Goal: Task Accomplishment & Management: Manage account settings

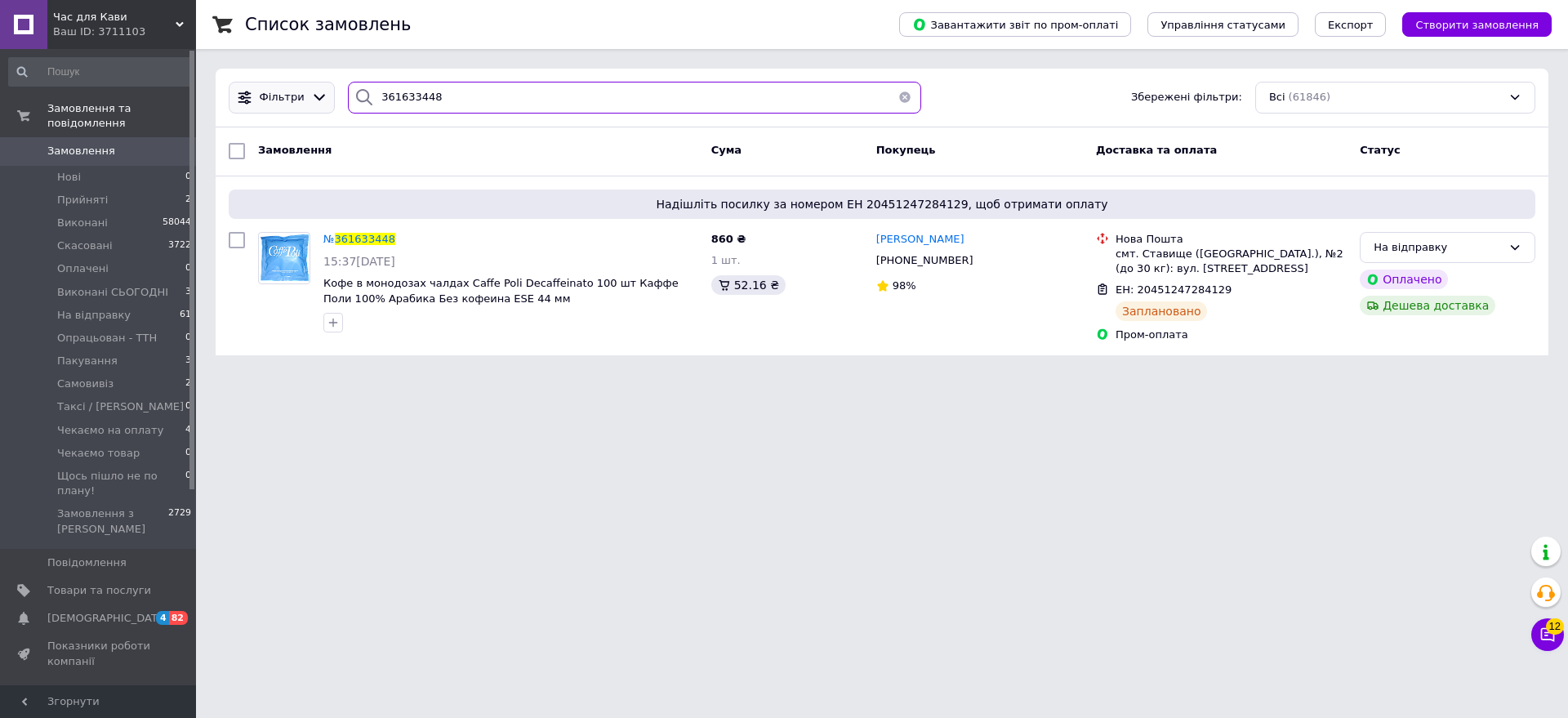
drag, startPoint x: 483, startPoint y: 87, endPoint x: 309, endPoint y: 84, distance: 174.0
click at [309, 84] on div "Фільтри 361633448 Збережені фільтри: Всі (61846)" at bounding box center [882, 98] width 1320 height 32
paste input "40744"
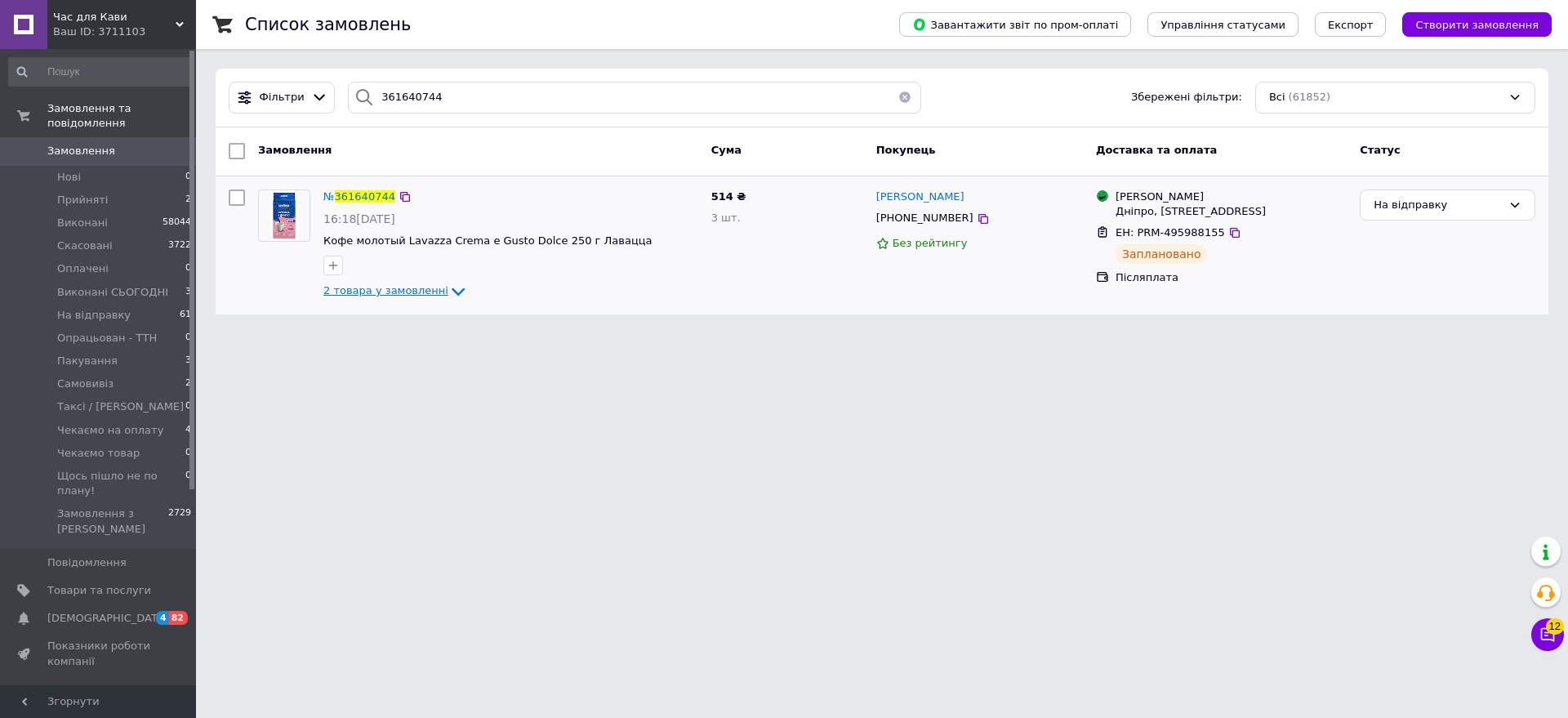
click at [403, 295] on span "2 товара у замовленні" at bounding box center [385, 291] width 125 height 12
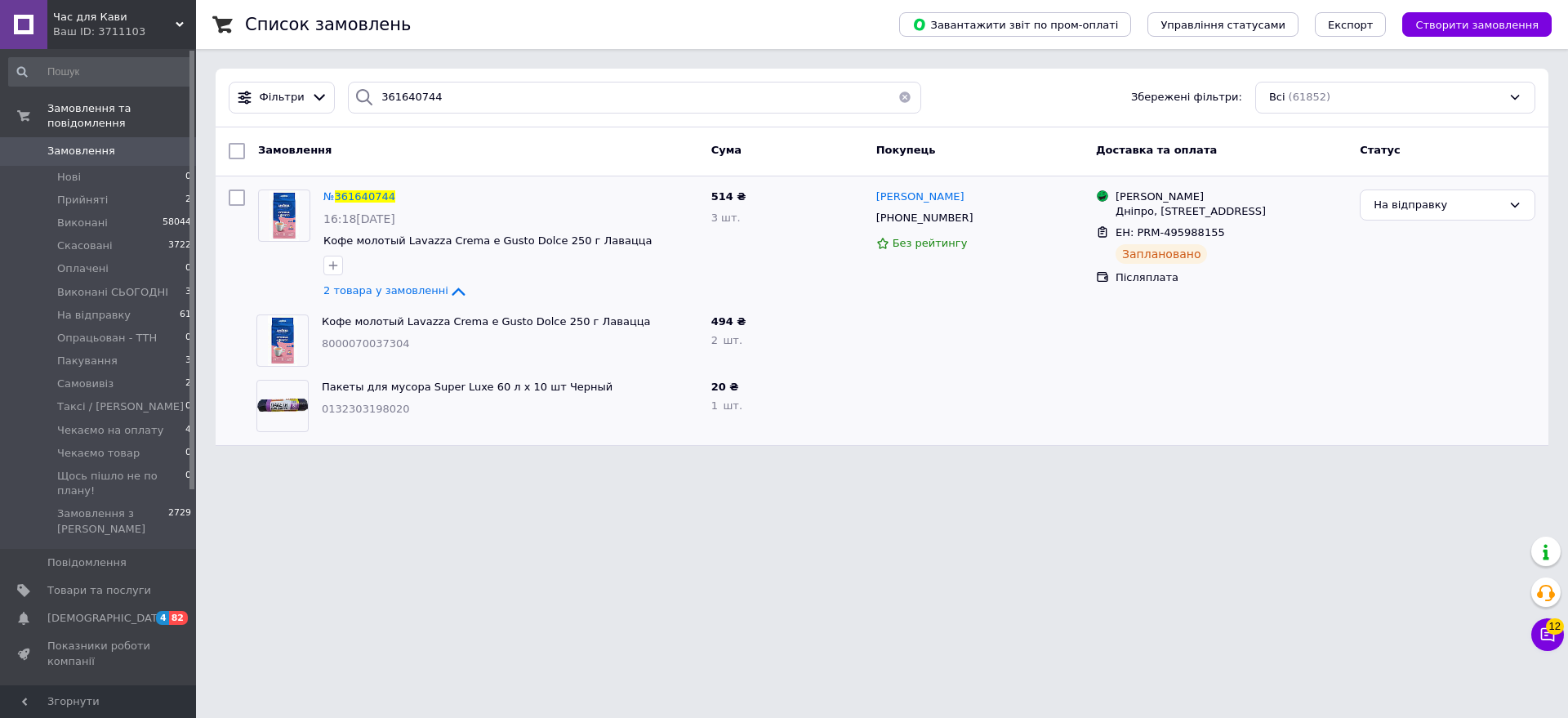
click at [322, 466] on html "Час для Кави Ваш ID: 3711103 Сайт Час для [PERSON_NAME] покупця Перевірити стан…" at bounding box center [784, 233] width 1568 height 466
click at [311, 466] on html "Час для Кави Ваш ID: 3711103 Сайт Час для [PERSON_NAME] покупця Перевірити стан…" at bounding box center [784, 233] width 1568 height 466
drag, startPoint x: 448, startPoint y: 100, endPoint x: 302, endPoint y: 87, distance: 146.0
click at [302, 87] on div "Фільтри 361640744 Збережені фільтри: Всі (61852)" at bounding box center [882, 98] width 1320 height 32
paste input "80"
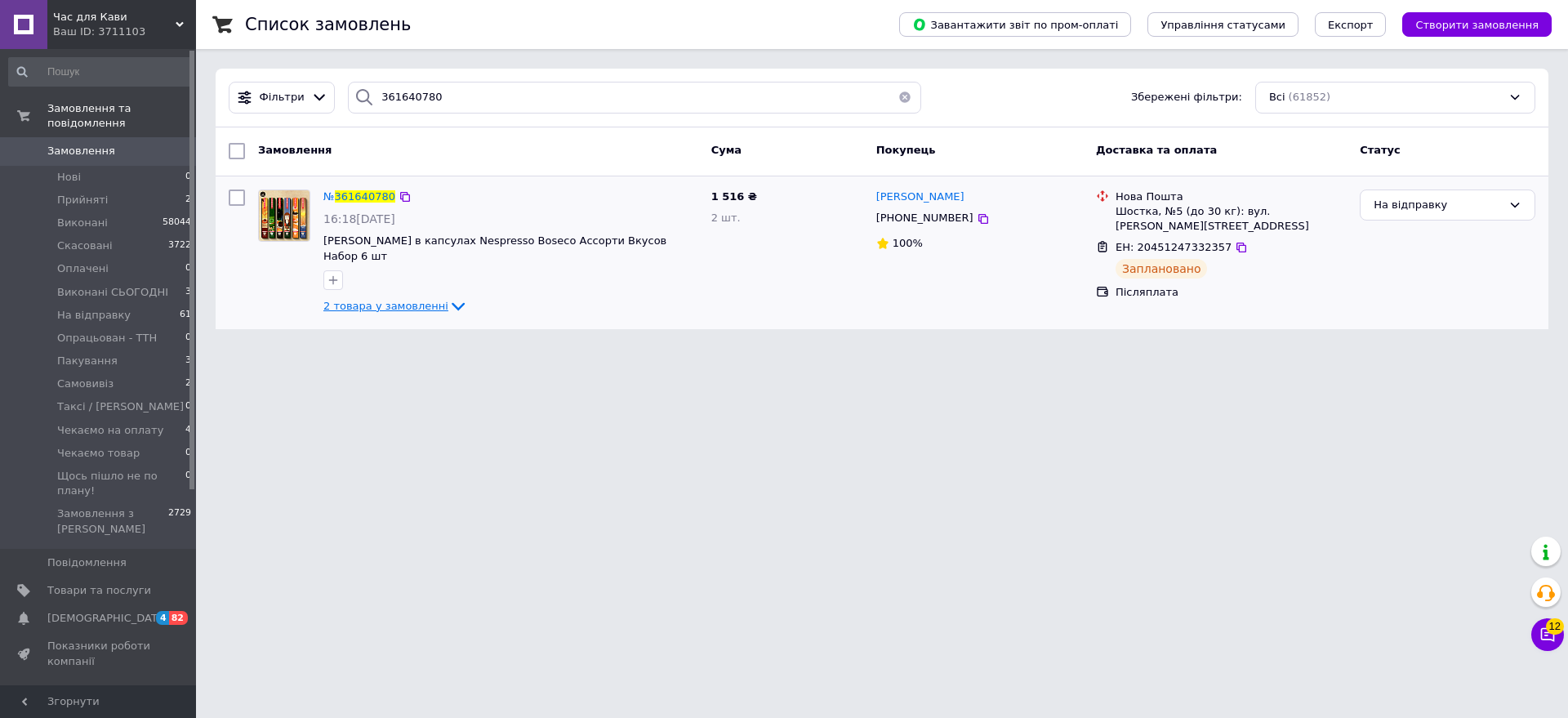
click at [383, 300] on span "2 товара у замовленні" at bounding box center [385, 306] width 125 height 12
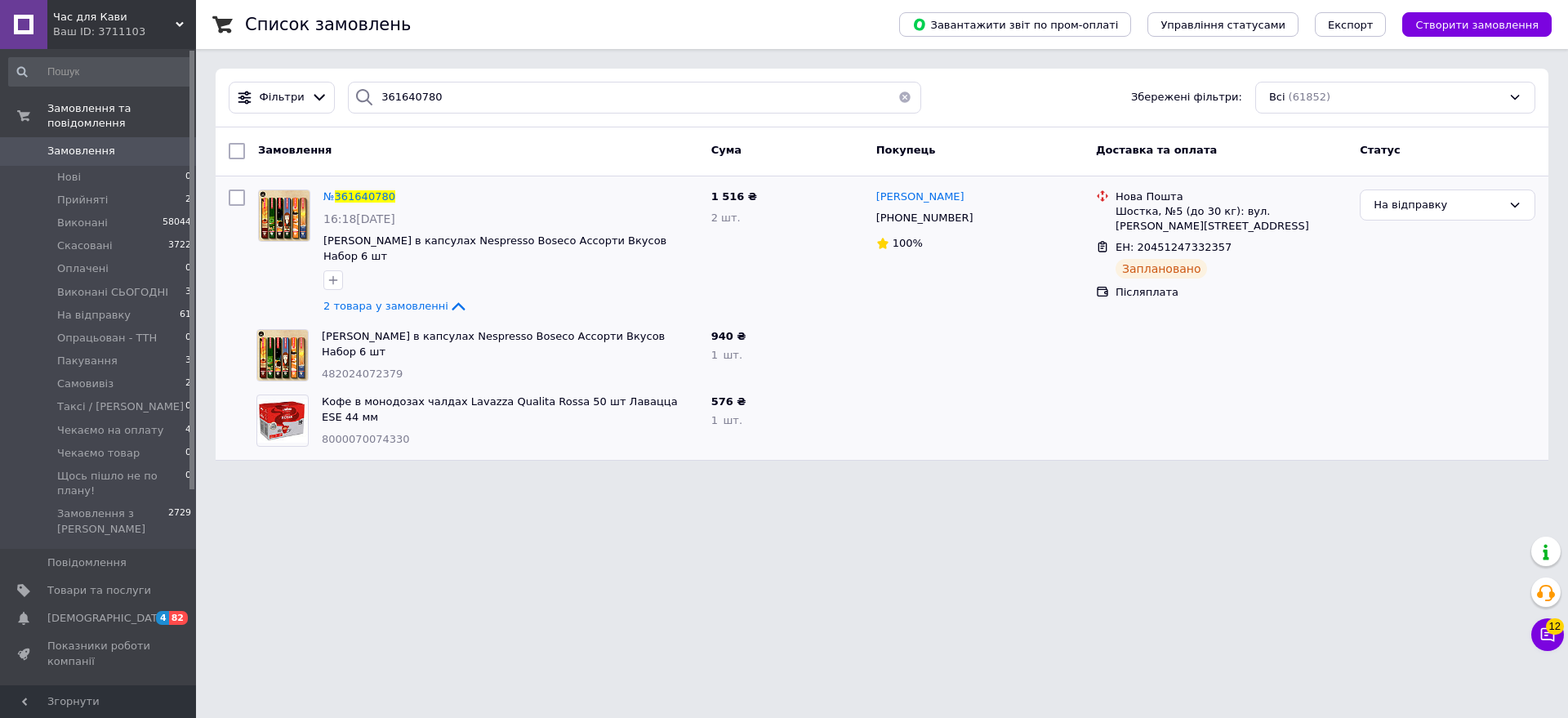
click at [317, 480] on html "Час для Кави Ваш ID: 3711103 Сайт Час для [PERSON_NAME] покупця Перевірити стан…" at bounding box center [784, 240] width 1568 height 480
drag, startPoint x: 443, startPoint y: 98, endPoint x: 301, endPoint y: 90, distance: 143.2
click at [301, 90] on div "Фільтри 361640780 Збережені фільтри: Всі (61852)" at bounding box center [882, 98] width 1320 height 32
paste input "2633"
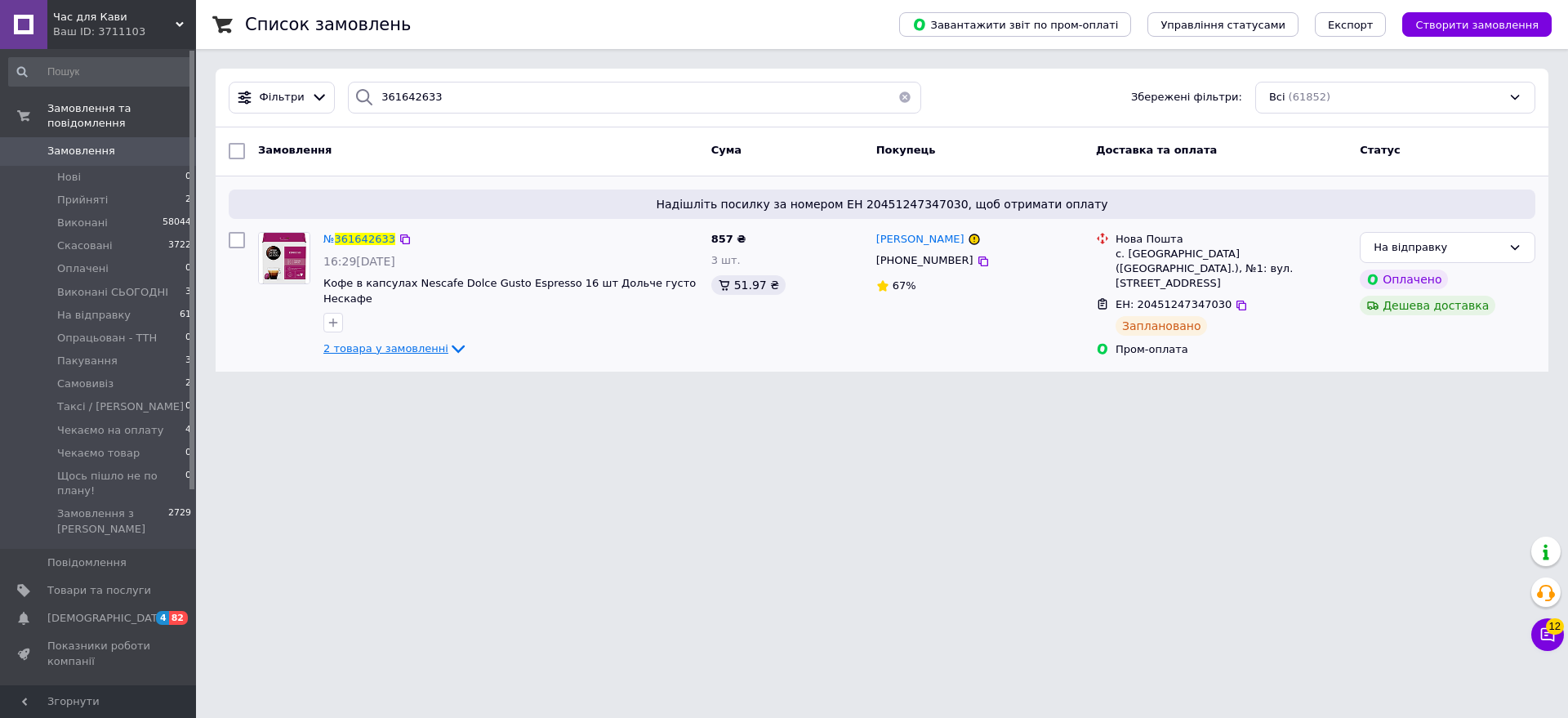
click at [424, 342] on span "2 товара у замовленні" at bounding box center [385, 348] width 125 height 12
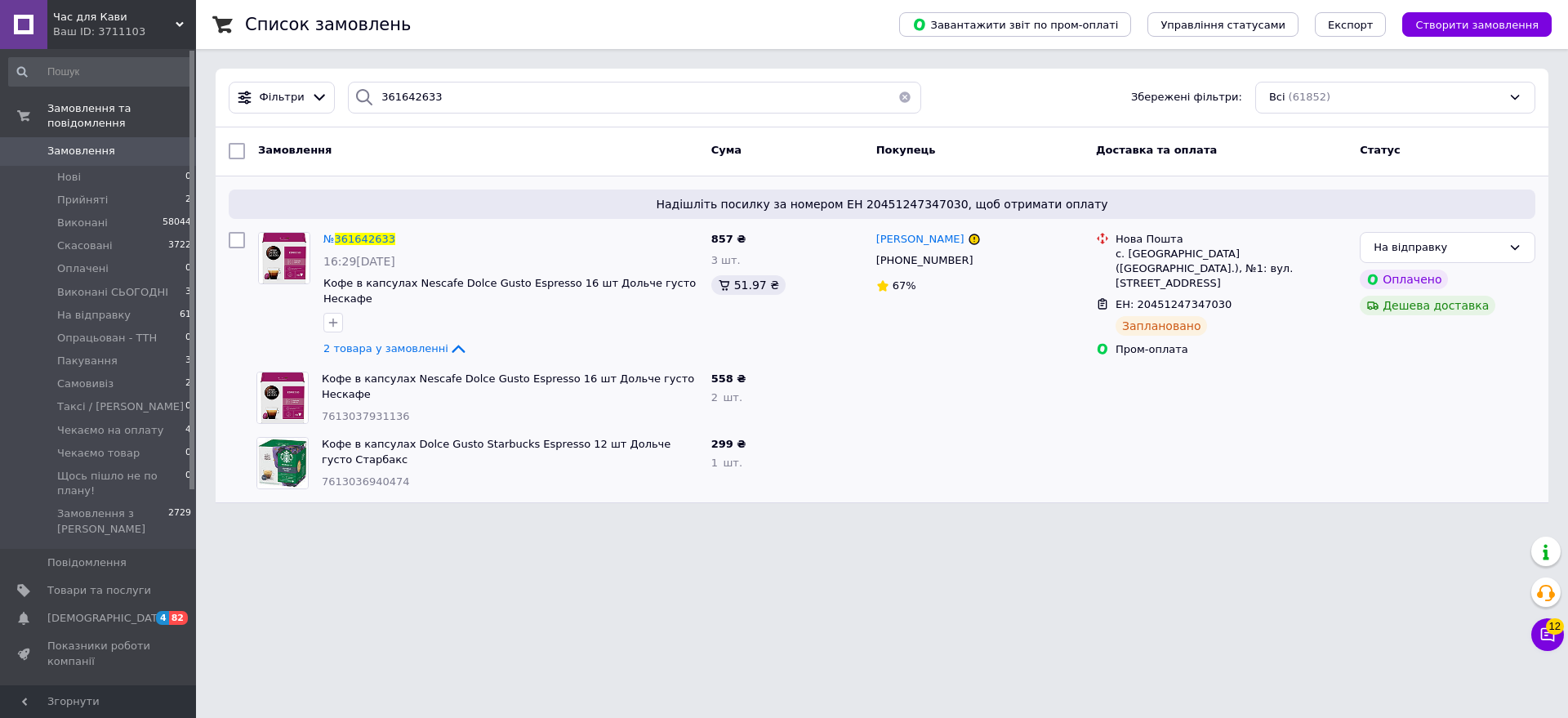
click at [278, 523] on html "Час для Кави Ваш ID: 3711103 Сайт Час для [PERSON_NAME] покупця Перевірити стан…" at bounding box center [784, 261] width 1568 height 523
drag, startPoint x: 452, startPoint y: 104, endPoint x: 336, endPoint y: 100, distance: 116.9
click at [341, 100] on div "361642633" at bounding box center [634, 98] width 586 height 32
paste input "389"
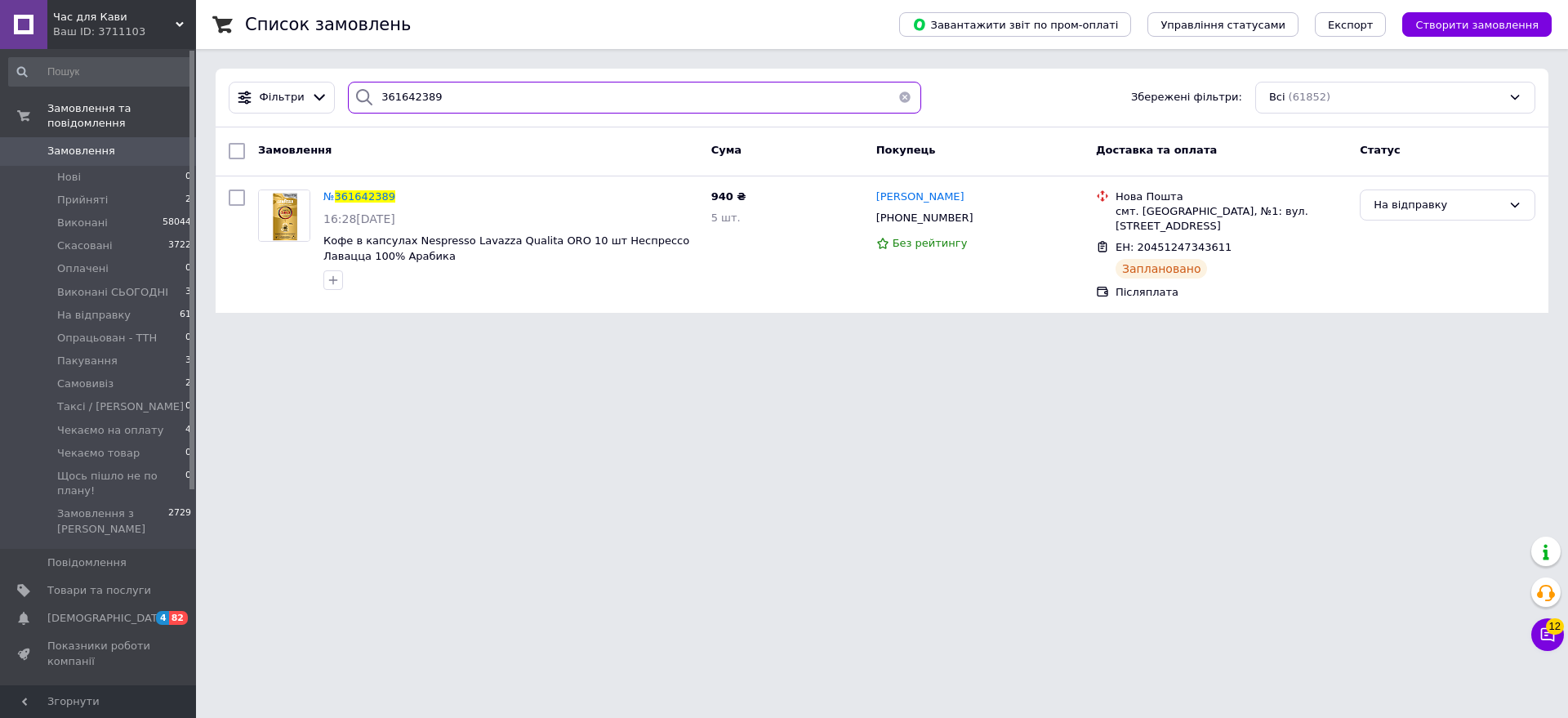
type input "361642389"
click at [319, 332] on html "Час для Кави Ваш ID: 3711103 Сайт Час для [PERSON_NAME] покупця Перевірити стан…" at bounding box center [784, 166] width 1568 height 332
click at [729, 332] on html "Час для Кави Ваш ID: 3711103 Сайт Час для [PERSON_NAME] покупця Перевірити стан…" at bounding box center [784, 166] width 1568 height 332
drag, startPoint x: 482, startPoint y: 86, endPoint x: 306, endPoint y: 100, distance: 176.1
click at [306, 100] on div "Фільтри 361642389 Збережені фільтри: Всі (61852)" at bounding box center [882, 98] width 1320 height 32
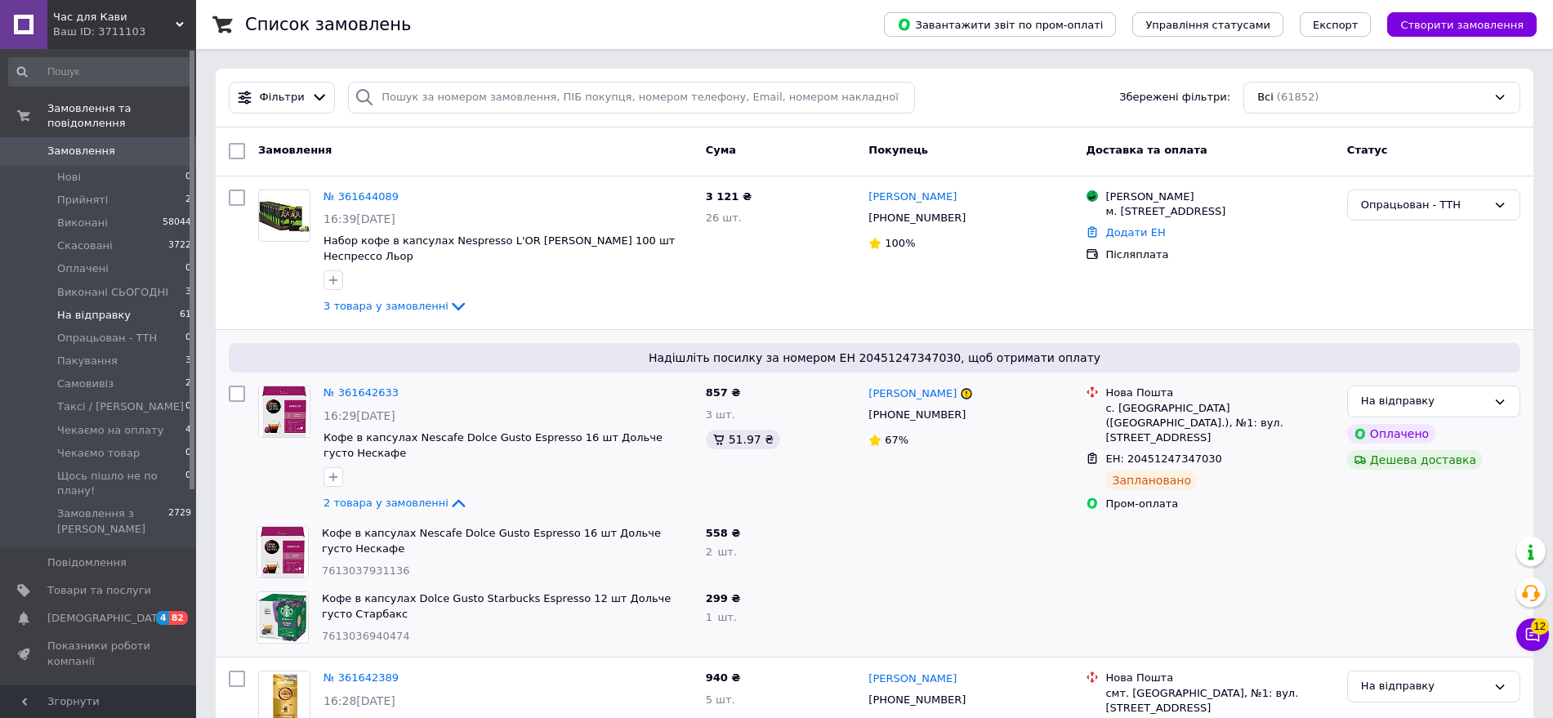
click at [117, 308] on span "На відправку" at bounding box center [94, 315] width 74 height 15
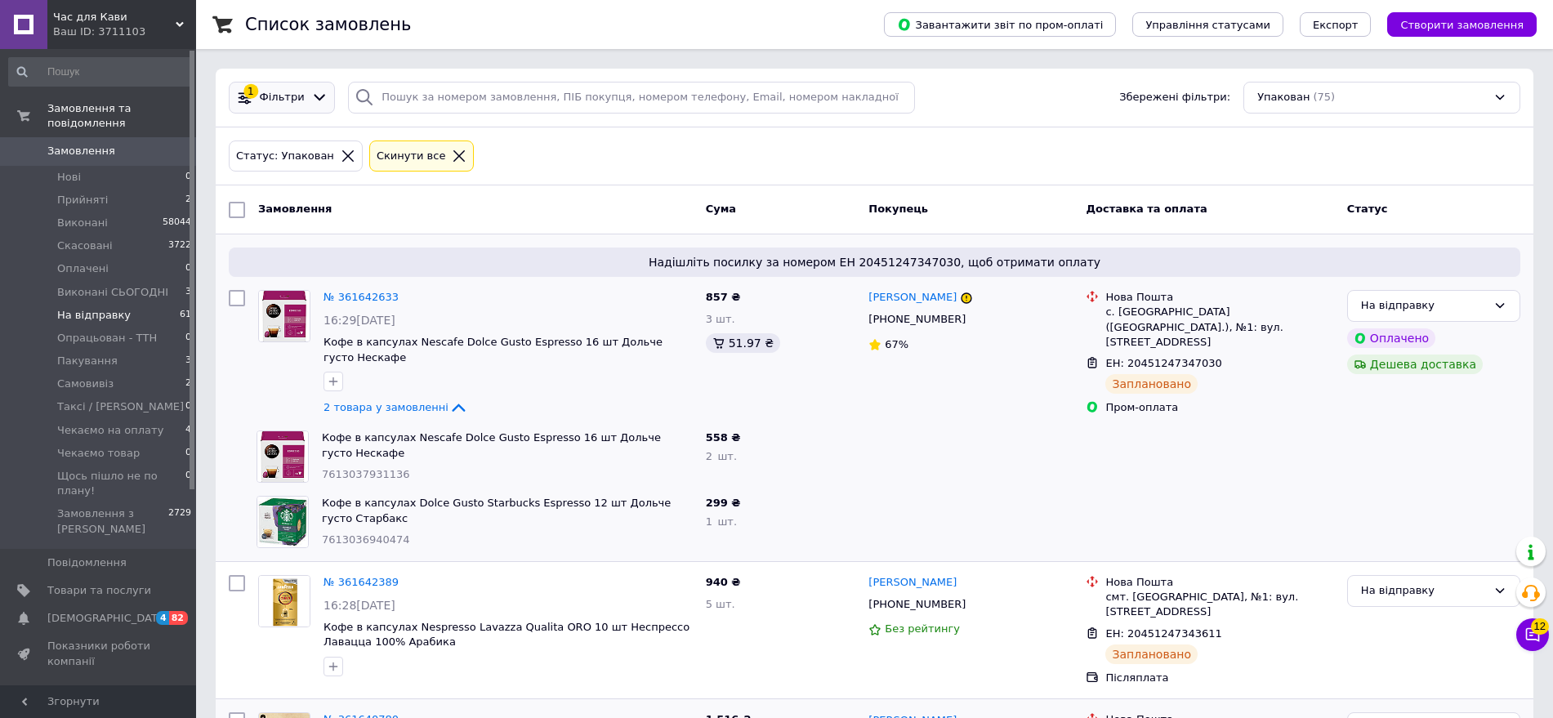
click at [311, 100] on icon at bounding box center [319, 97] width 17 height 17
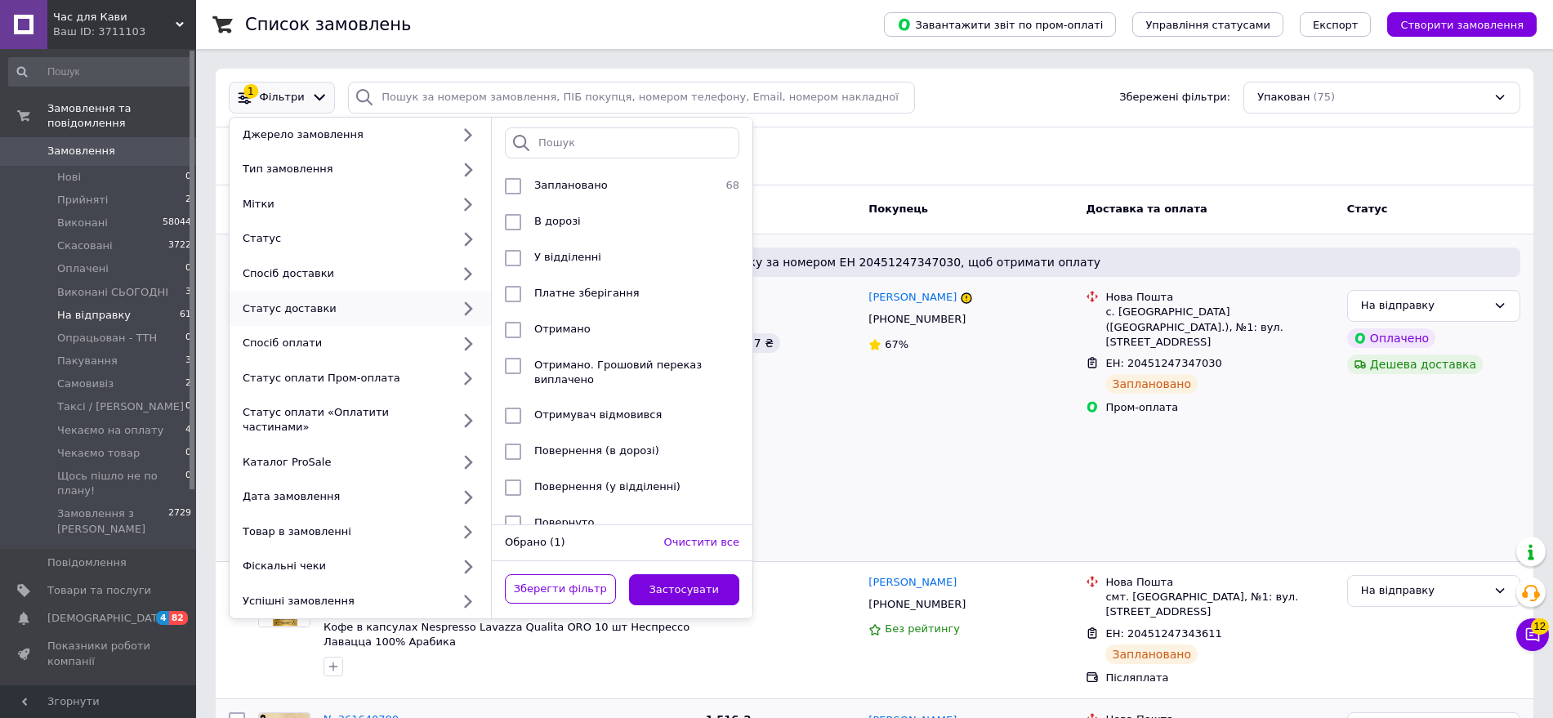
click at [468, 307] on icon at bounding box center [467, 308] width 20 height 20
click at [461, 270] on icon at bounding box center [467, 274] width 20 height 20
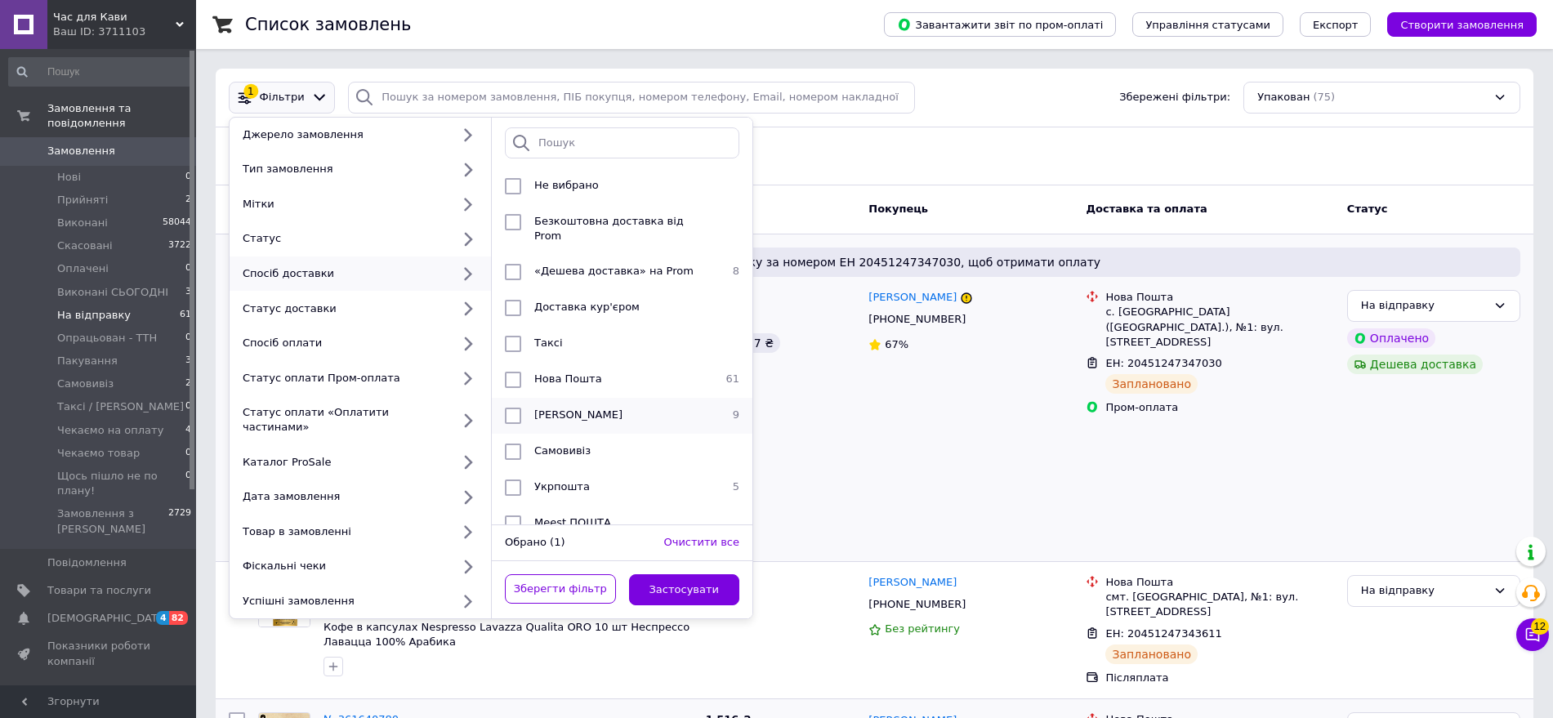
scroll to position [18, 0]
